Goal: Transaction & Acquisition: Purchase product/service

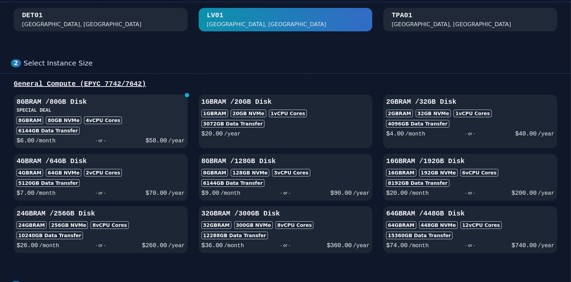
scroll to position [51, 0]
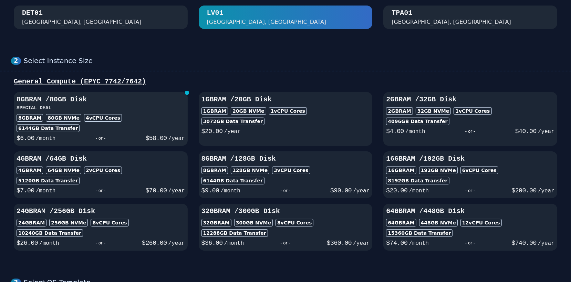
click at [151, 122] on div "8GB RAM 80 GB NVMe 4 vCPU Cores" at bounding box center [101, 118] width 168 height 8
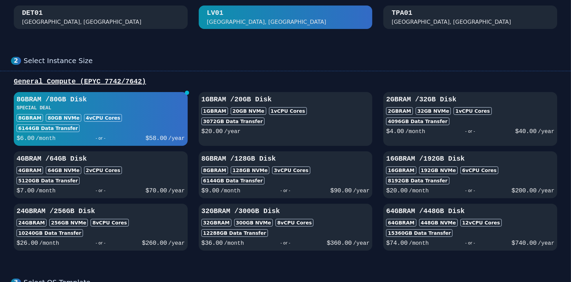
click at [151, 122] on div "8GB RAM 80 GB NVMe 4 vCPU Cores" at bounding box center [101, 118] width 168 height 8
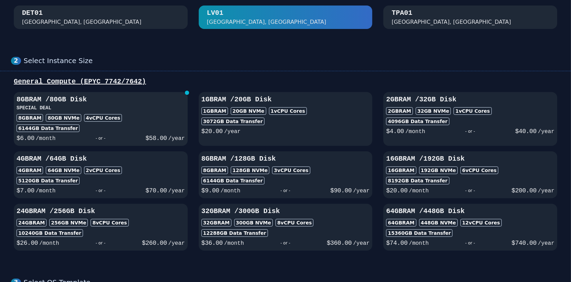
click at [151, 122] on div "8GB RAM 80 GB NVMe 4 vCPU Cores" at bounding box center [101, 118] width 168 height 8
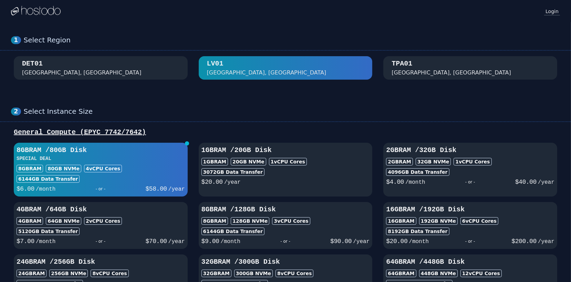
click at [549, 12] on link "Login" at bounding box center [552, 11] width 16 height 9
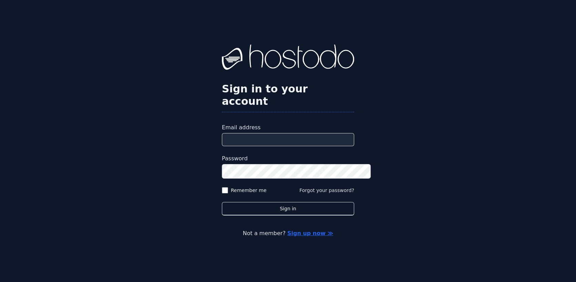
click at [241, 133] on input "Email address" at bounding box center [288, 139] width 132 height 13
type input "**********"
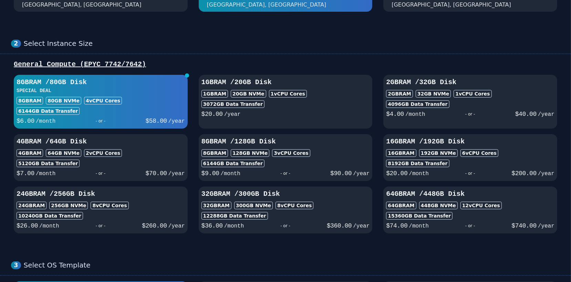
scroll to position [69, 0]
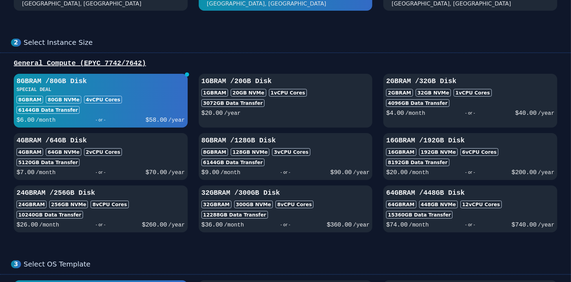
click at [165, 103] on div "8GB RAM 80 GB NVMe 4 vCPU Cores" at bounding box center [101, 100] width 168 height 8
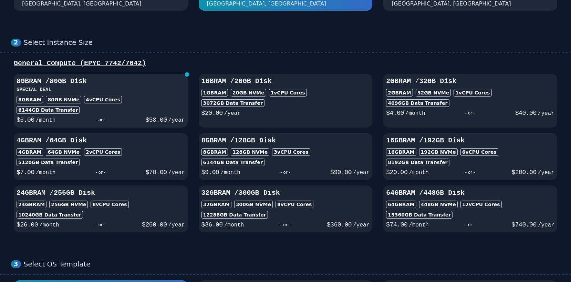
click at [150, 114] on div "6144 GB Data Transfer" at bounding box center [101, 110] width 168 height 8
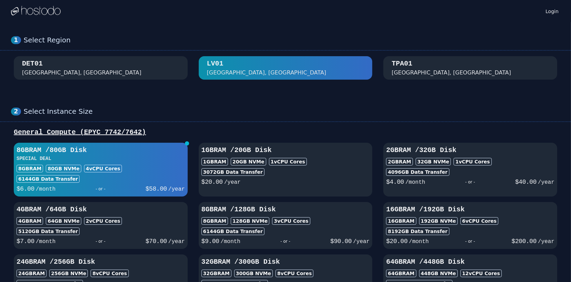
click at [156, 183] on div "6144 GB Data Transfer" at bounding box center [101, 179] width 168 height 8
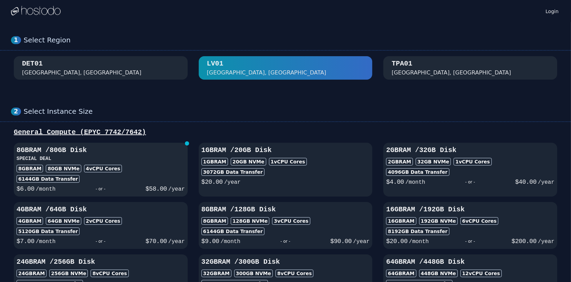
click at [156, 183] on div "6144 GB Data Transfer" at bounding box center [101, 179] width 168 height 8
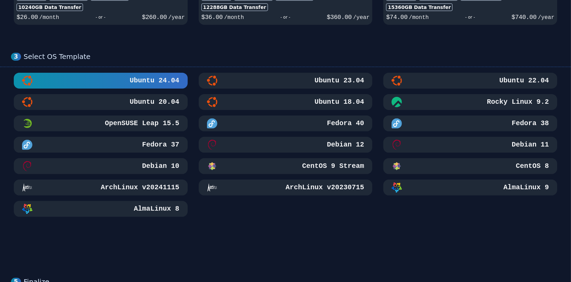
scroll to position [361, 0]
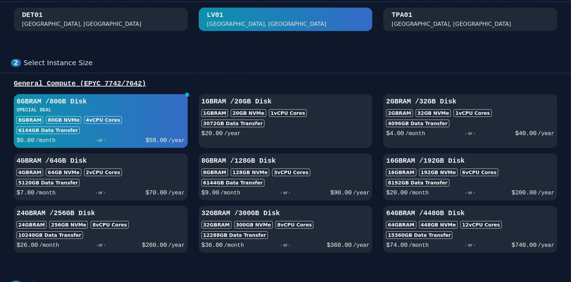
scroll to position [0, 0]
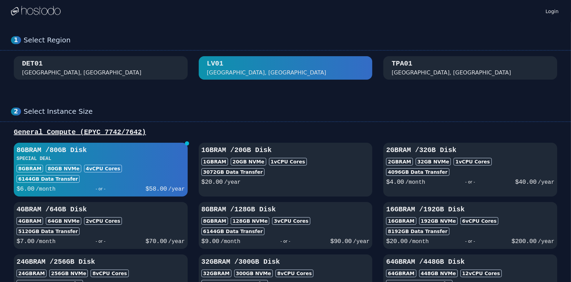
click at [308, 74] on div "[GEOGRAPHIC_DATA], [GEOGRAPHIC_DATA]" at bounding box center [285, 68] width 157 height 18
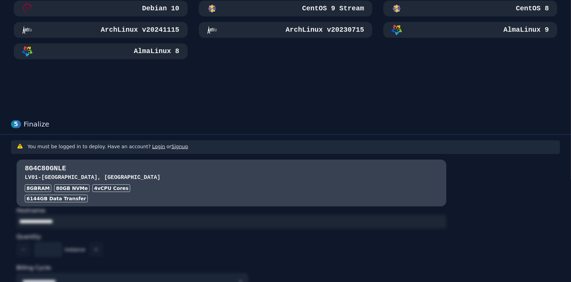
scroll to position [391, 0]
